Goal: Task Accomplishment & Management: Manage account settings

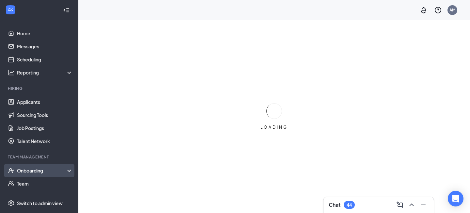
click at [50, 168] on div "Onboarding" at bounding box center [42, 170] width 50 height 7
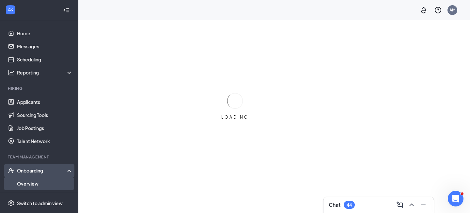
click at [37, 182] on link "Overview" at bounding box center [45, 183] width 56 height 13
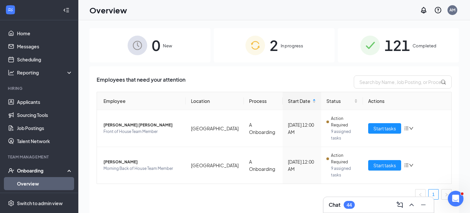
click at [279, 43] on div "2 In progress" at bounding box center [274, 45] width 121 height 34
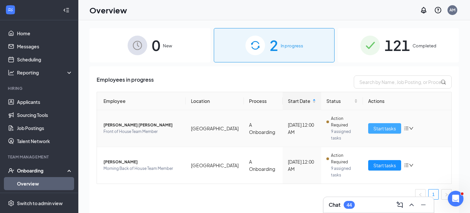
click at [382, 125] on span "Start tasks" at bounding box center [385, 128] width 23 height 7
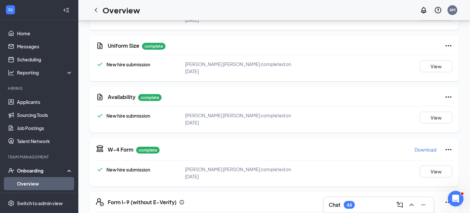
scroll to position [144, 0]
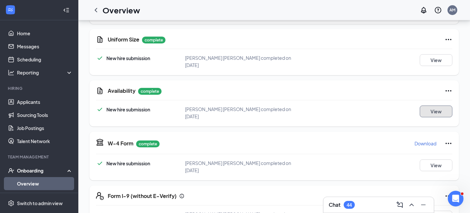
click at [439, 105] on button "View" at bounding box center [436, 111] width 33 height 12
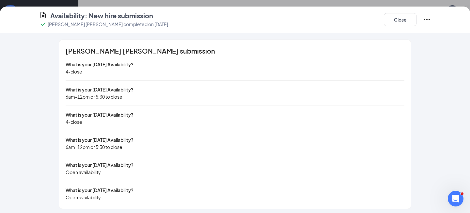
scroll to position [3, 0]
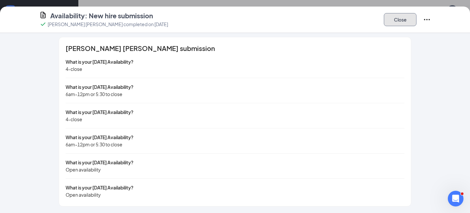
click at [397, 17] on button "Close" at bounding box center [400, 19] width 33 height 13
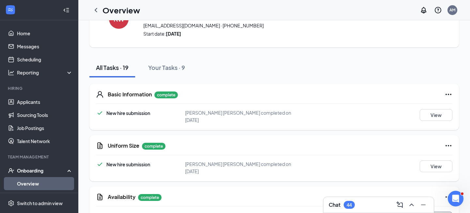
scroll to position [0, 0]
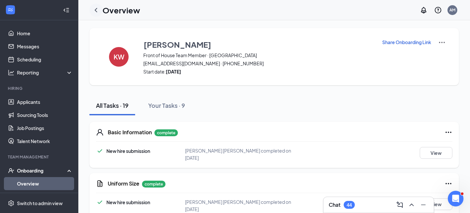
click at [92, 11] on div at bounding box center [95, 10] width 13 height 13
click at [96, 11] on icon "ChevronLeft" at bounding box center [96, 10] width 3 height 4
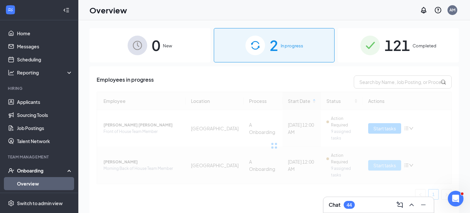
click at [381, 144] on div at bounding box center [274, 146] width 355 height 108
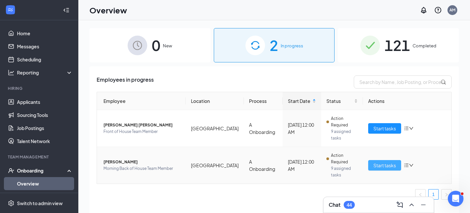
click at [381, 162] on span "Start tasks" at bounding box center [385, 165] width 23 height 7
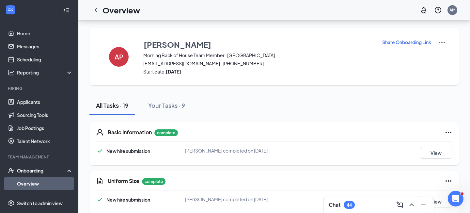
scroll to position [101, 0]
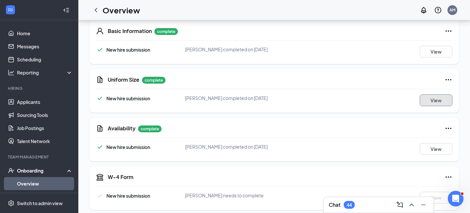
click at [438, 101] on button "View" at bounding box center [436, 100] width 33 height 12
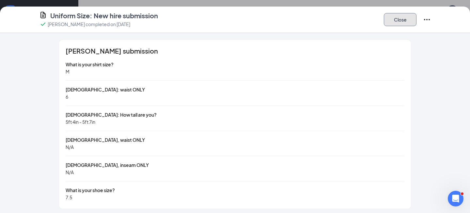
click at [409, 22] on button "Close" at bounding box center [400, 19] width 33 height 13
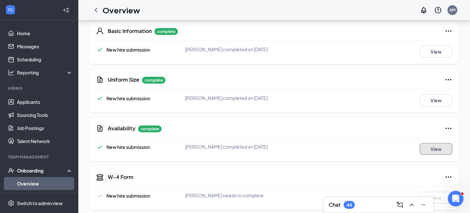
click at [432, 151] on button "View" at bounding box center [436, 149] width 33 height 12
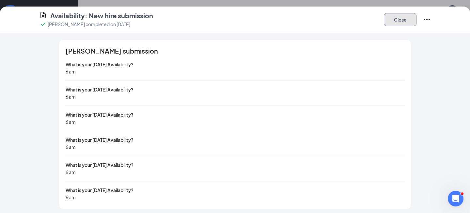
click at [407, 16] on button "Close" at bounding box center [400, 19] width 33 height 13
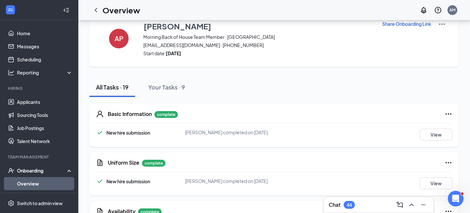
scroll to position [0, 0]
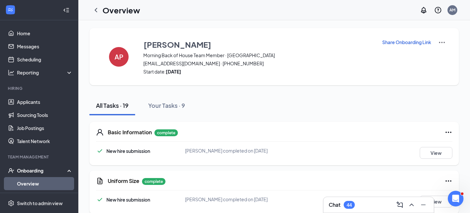
click at [396, 43] on p "Share Onboarding Link" at bounding box center [406, 42] width 49 height 7
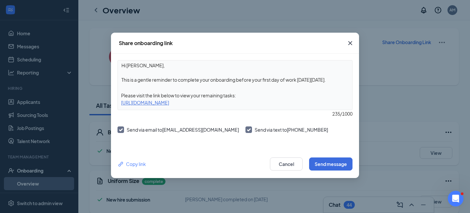
click at [328, 171] on div "Copy link Cancel Send message" at bounding box center [235, 164] width 248 height 28
click at [331, 161] on button "Send message" at bounding box center [330, 163] width 43 height 13
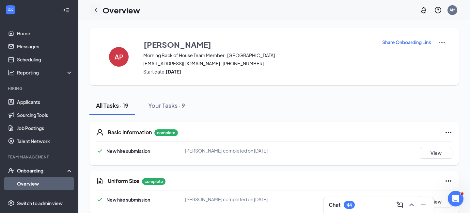
click at [95, 10] on icon "ChevronLeft" at bounding box center [96, 10] width 3 height 4
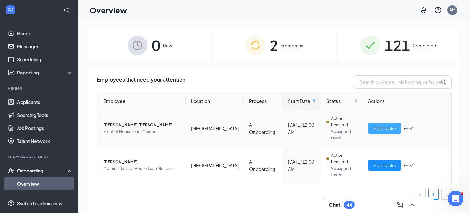
click at [380, 125] on span "Start tasks" at bounding box center [385, 128] width 23 height 7
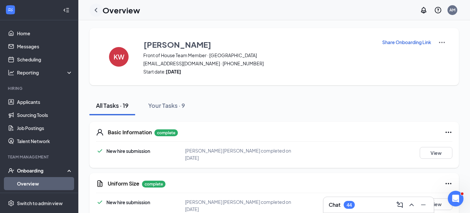
click at [96, 11] on icon "ChevronLeft" at bounding box center [96, 10] width 8 height 8
